Goal: Information Seeking & Learning: Learn about a topic

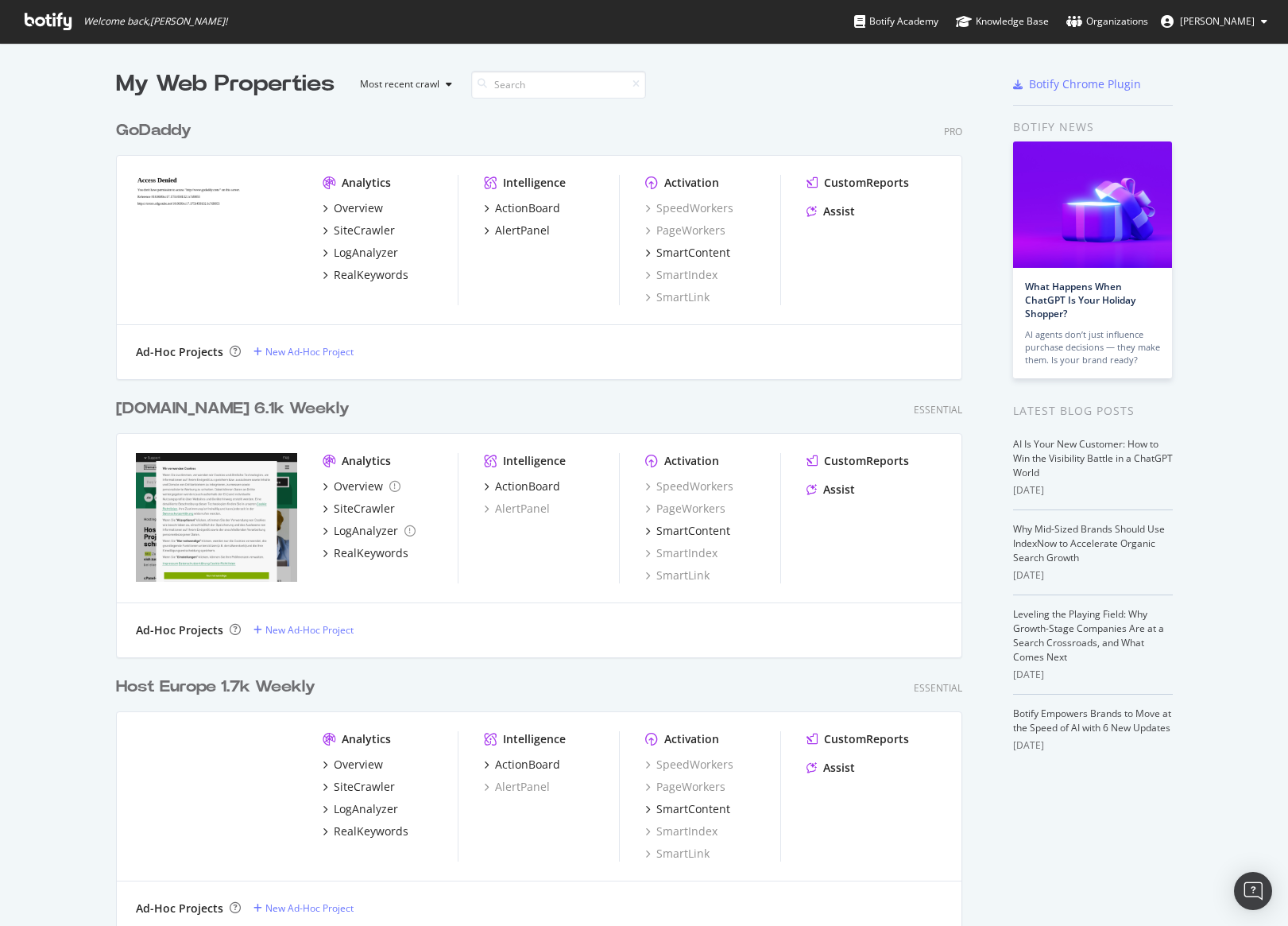
scroll to position [1, 0]
click at [378, 223] on div "SiteCrawler" at bounding box center [365, 229] width 61 height 16
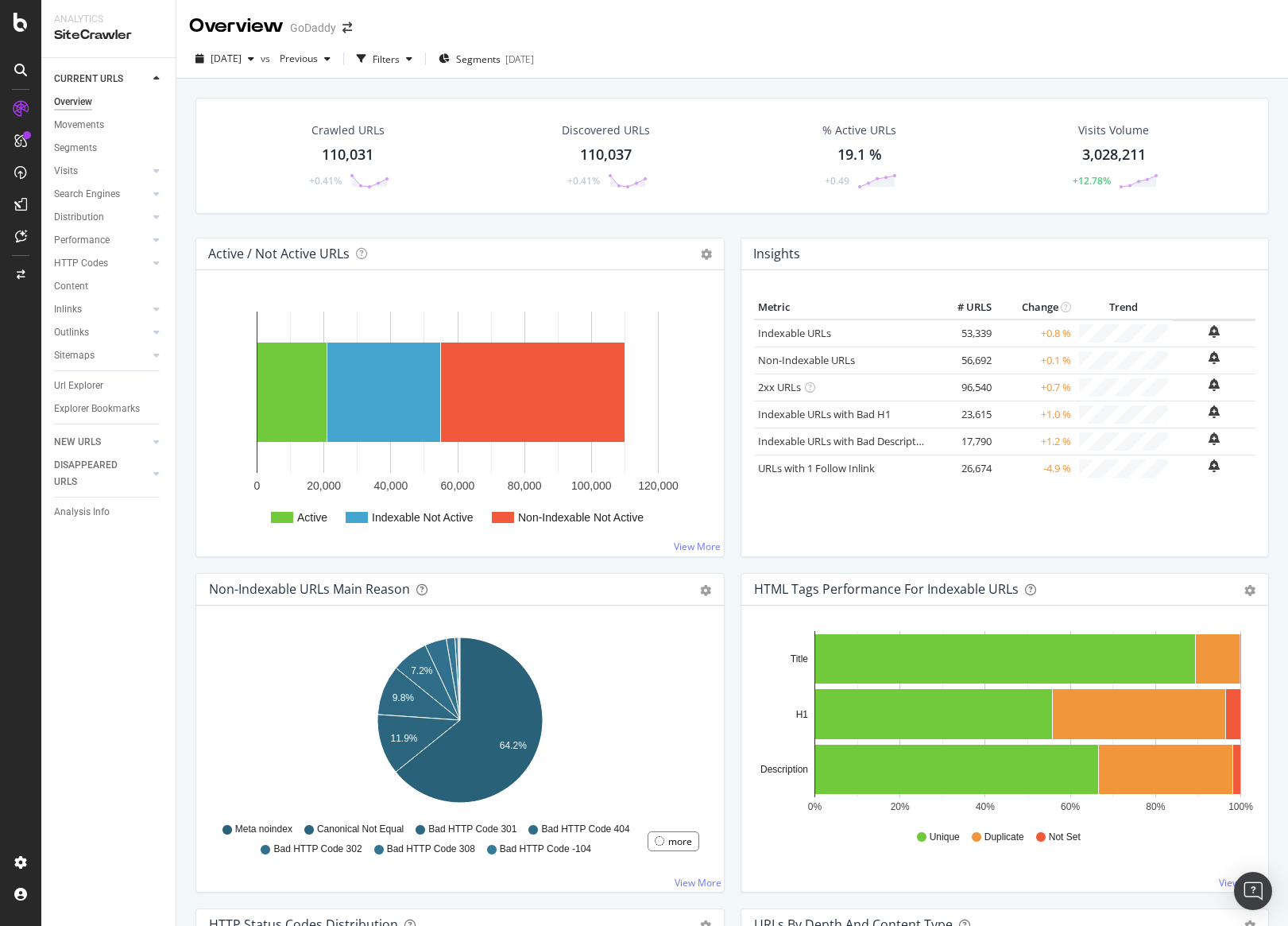
click at [171, 212] on div "Distribution" at bounding box center [114, 218] width 122 height 23
click at [175, 213] on div "Analytics SiteCrawler CURRENT URLS Overview Movements Segments Visits Analysis …" at bounding box center [664, 463] width 1247 height 926
click at [188, 220] on div "Crawled URLs 110,031 +0.41% Discovered URLs 110,037 +0.41% % Active URLs 19.1 %…" at bounding box center [732, 167] width 1089 height 140
click at [120, 233] on div "RealKeywords" at bounding box center [94, 236] width 71 height 16
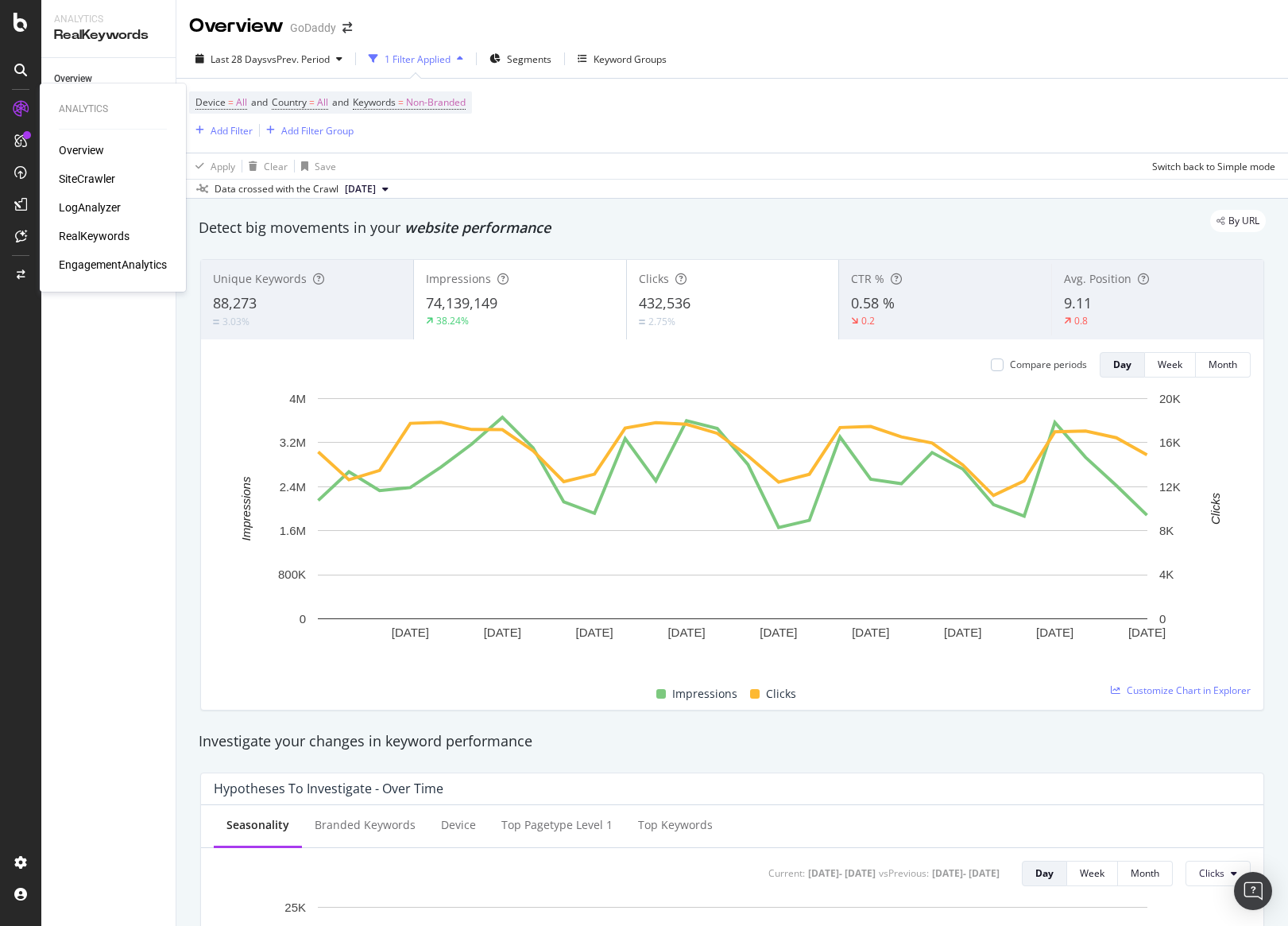
click at [90, 266] on div "EngagementAnalytics" at bounding box center [113, 264] width 108 height 16
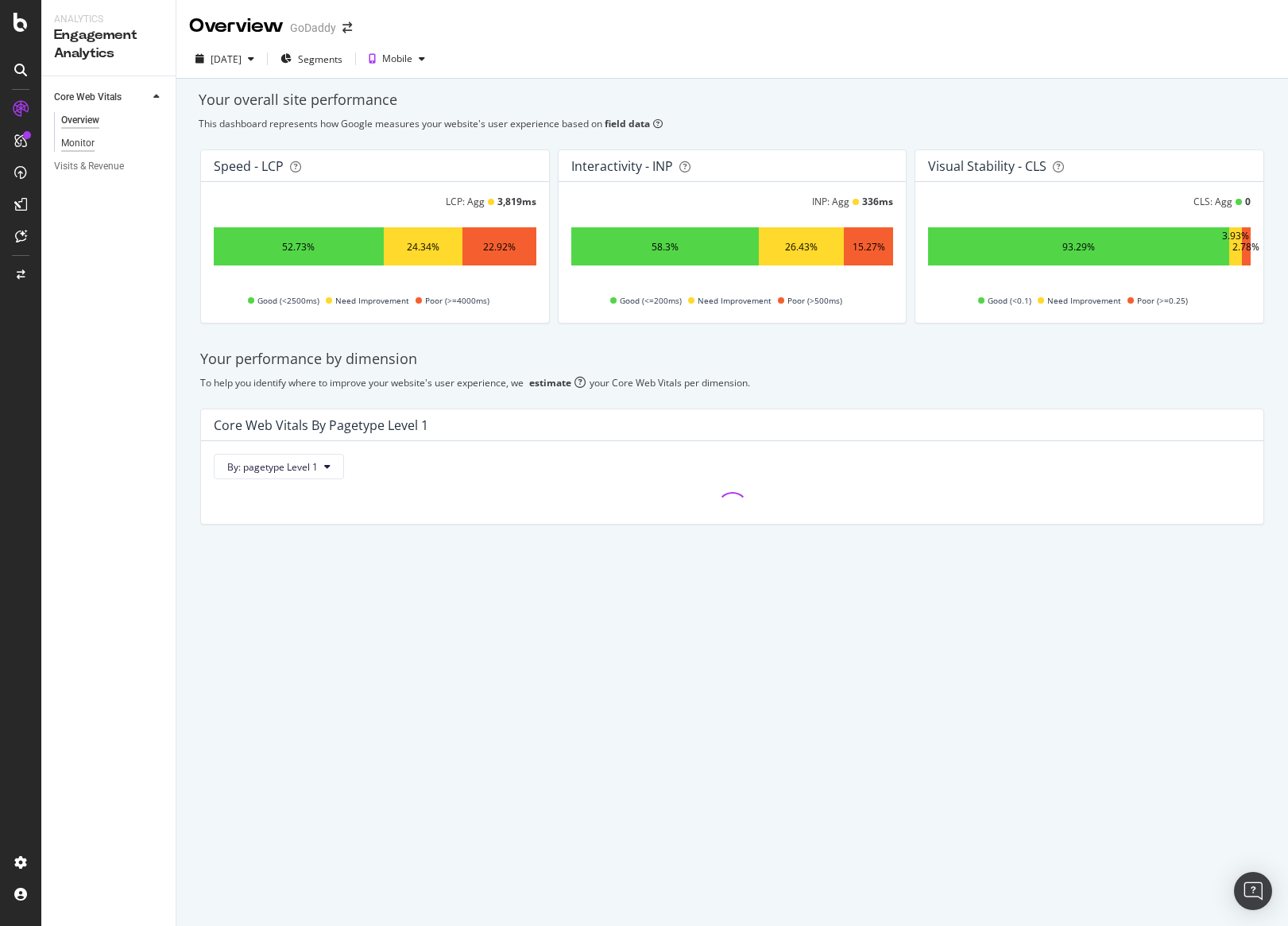
click at [83, 148] on div "Monitor" at bounding box center [78, 143] width 33 height 17
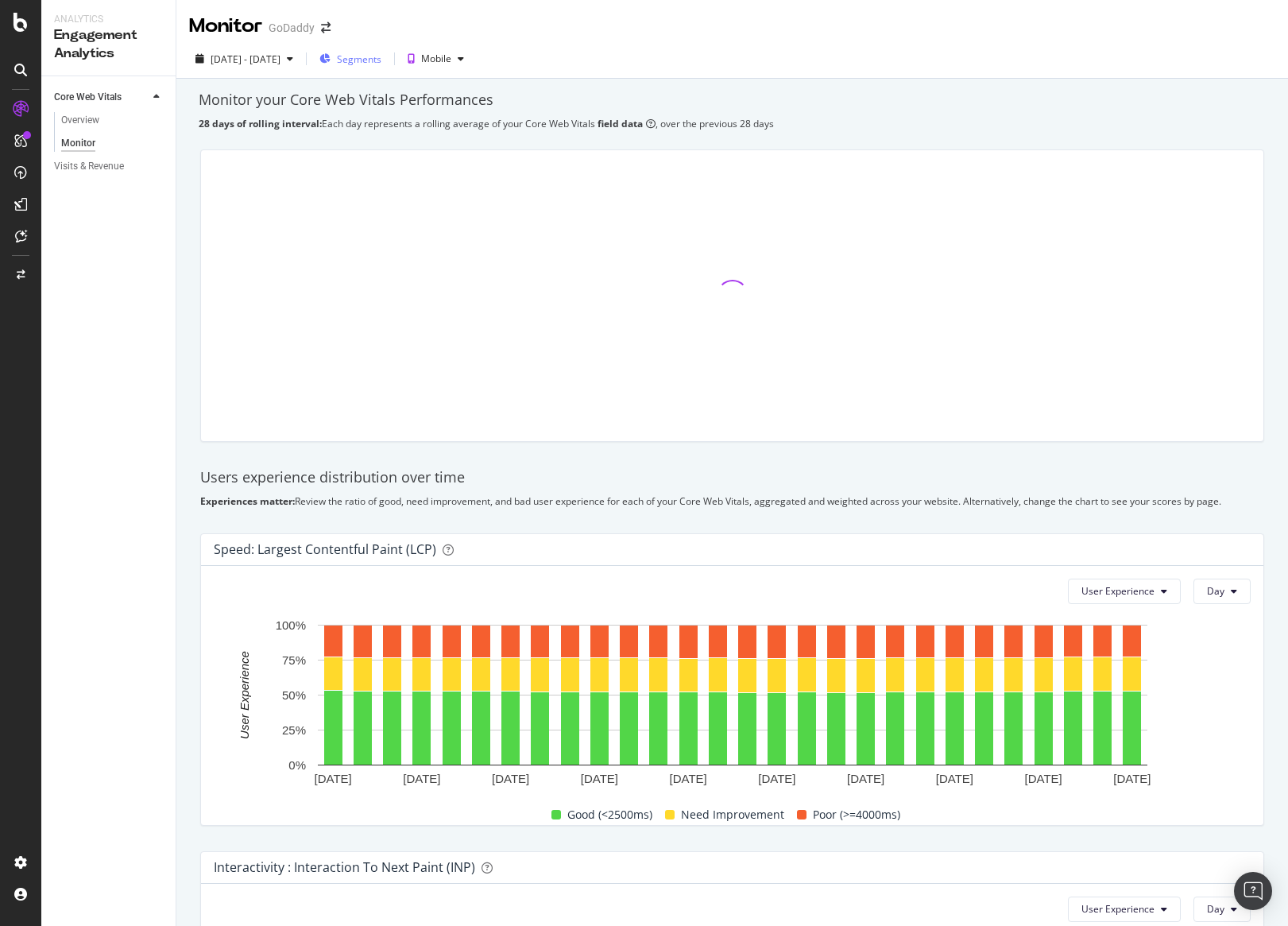
click at [381, 58] on span "Segments" at bounding box center [359, 59] width 45 height 13
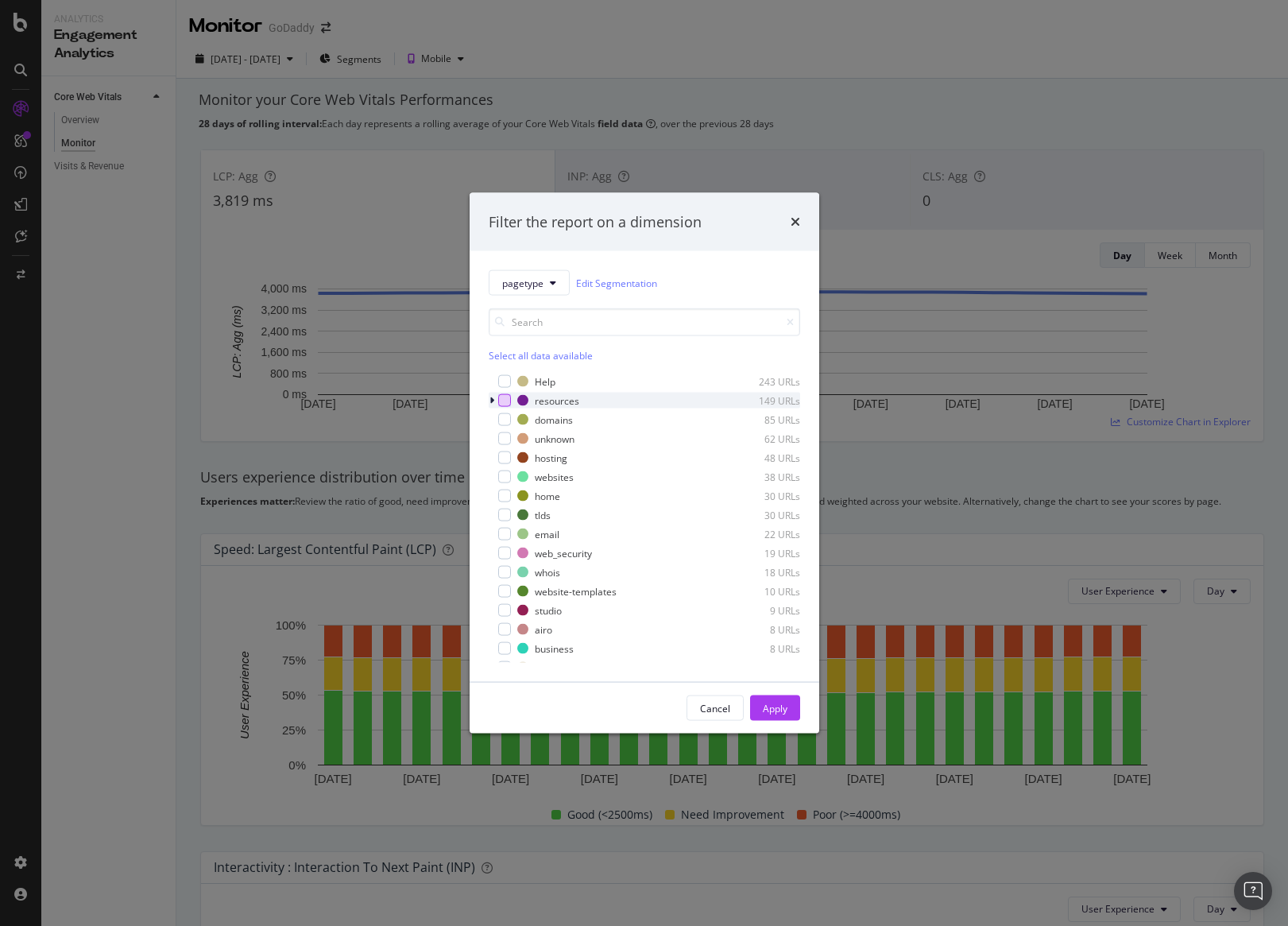
click at [510, 400] on div "modal" at bounding box center [504, 401] width 12 height 12
click at [503, 398] on icon "modal" at bounding box center [504, 401] width 7 height 8
click at [513, 495] on div "home 30 URLs" at bounding box center [644, 496] width 312 height 16
click at [793, 700] on button "Apply" at bounding box center [775, 708] width 50 height 26
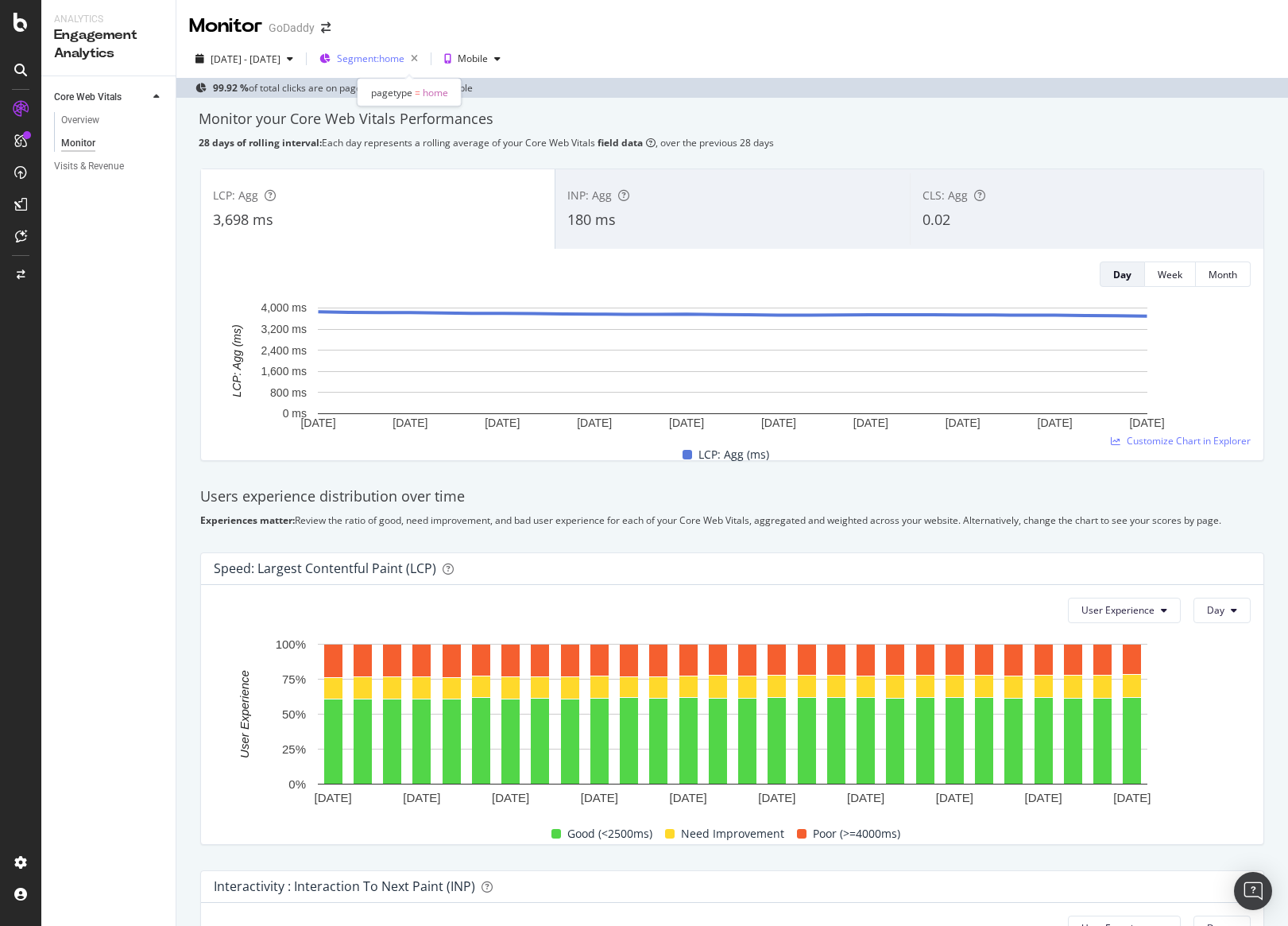
click at [424, 69] on div "Segment: home" at bounding box center [381, 59] width 88 height 22
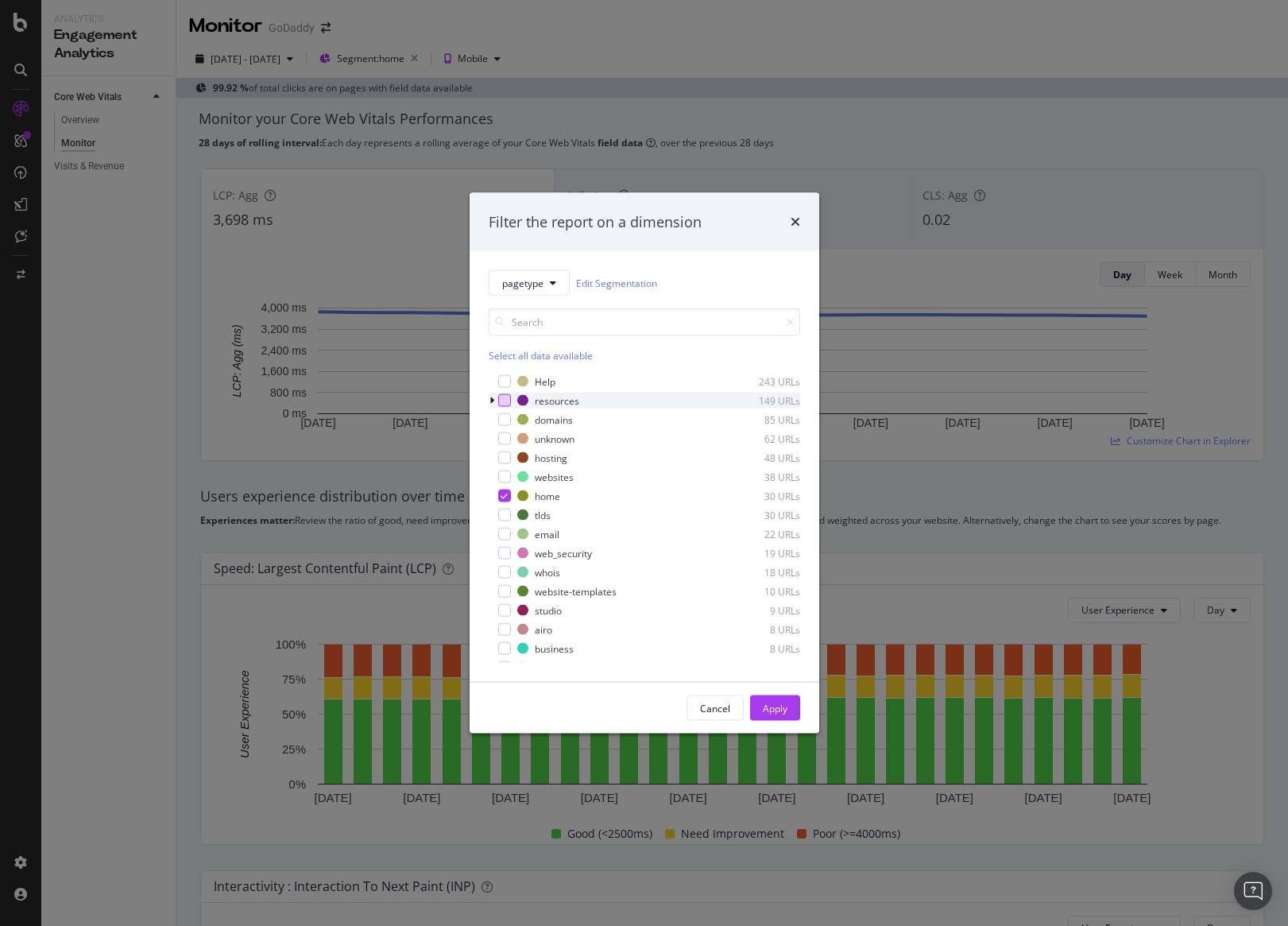
click at [509, 401] on div "modal" at bounding box center [504, 401] width 12 height 12
click at [508, 496] on div "modal" at bounding box center [504, 496] width 12 height 12
click at [786, 713] on div "Apply" at bounding box center [775, 708] width 25 height 13
